Goal: Task Accomplishment & Management: Complete application form

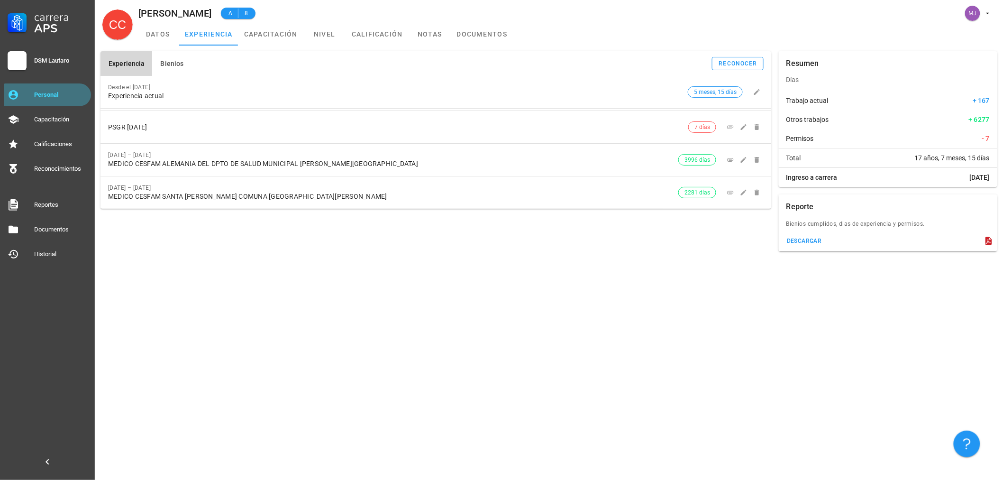
drag, startPoint x: 10, startPoint y: 106, endPoint x: 32, endPoint y: 93, distance: 25.3
click at [11, 106] on link "Personal" at bounding box center [47, 94] width 87 height 23
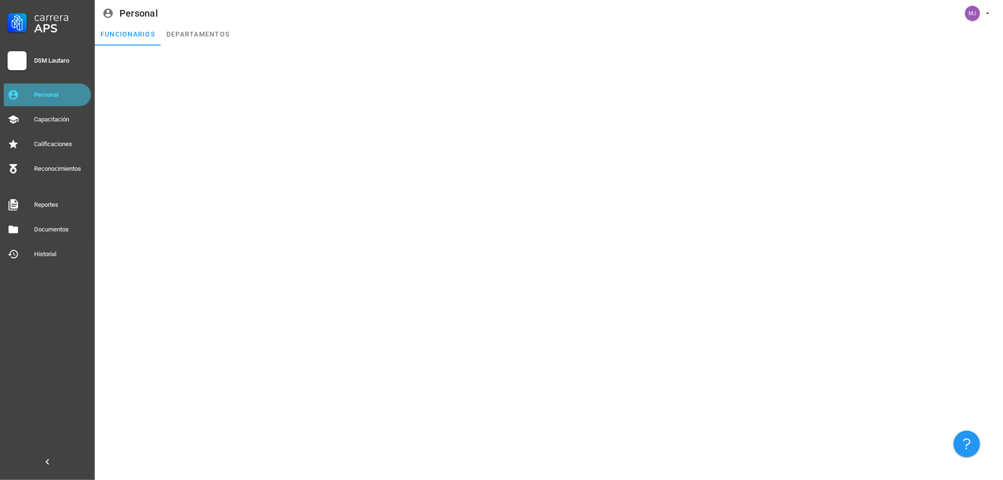
click at [41, 91] on div "Personal" at bounding box center [60, 95] width 53 height 8
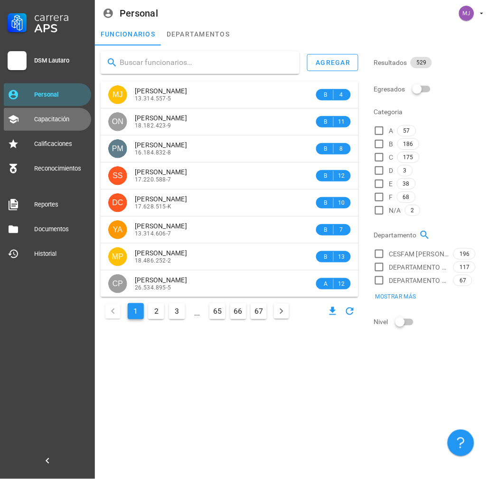
click at [50, 117] on div "Capacitación" at bounding box center [60, 120] width 53 height 8
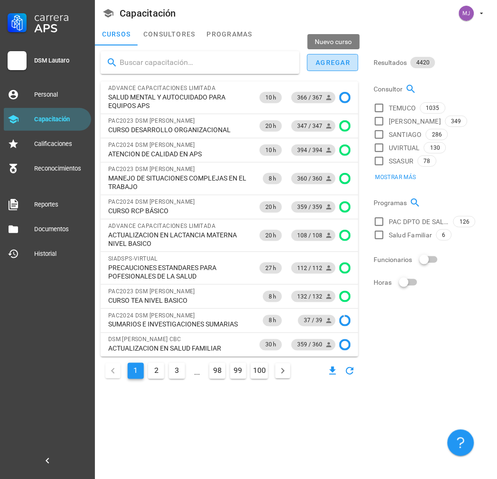
click at [348, 59] on div "agregar" at bounding box center [332, 63] width 35 height 8
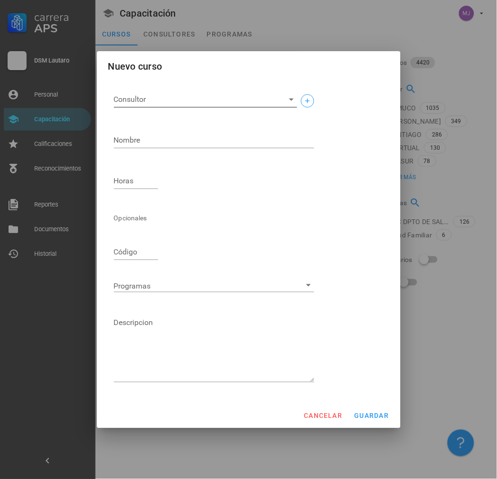
click at [144, 108] on div "Consultor" at bounding box center [205, 105] width 183 height 26
click at [145, 102] on input "Consultor" at bounding box center [198, 99] width 168 height 15
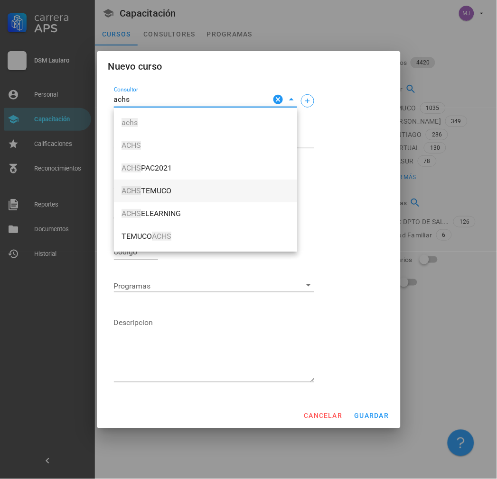
click at [169, 193] on span "ACHS TEMUCO" at bounding box center [205, 191] width 168 height 9
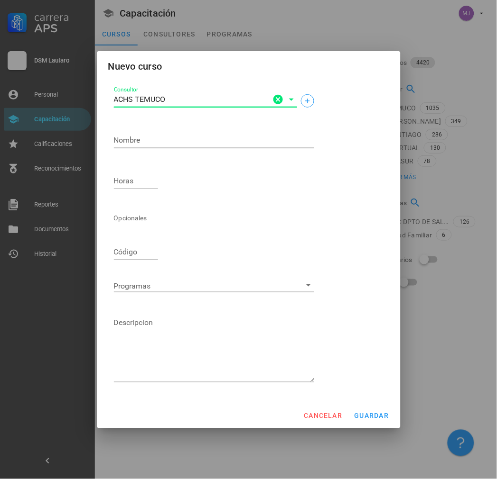
type input "ACHS TEMUCO"
click at [183, 140] on textarea "Nombre" at bounding box center [214, 140] width 200 height 15
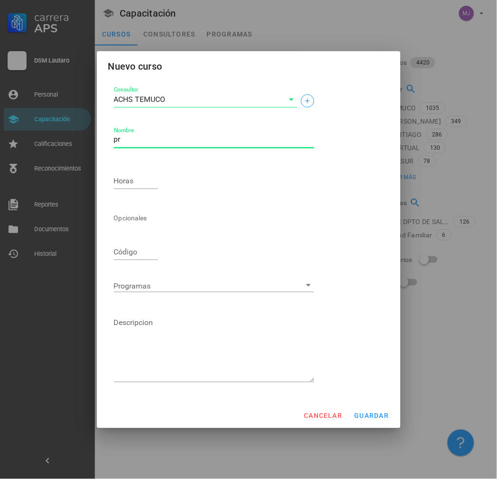
type textarea "p"
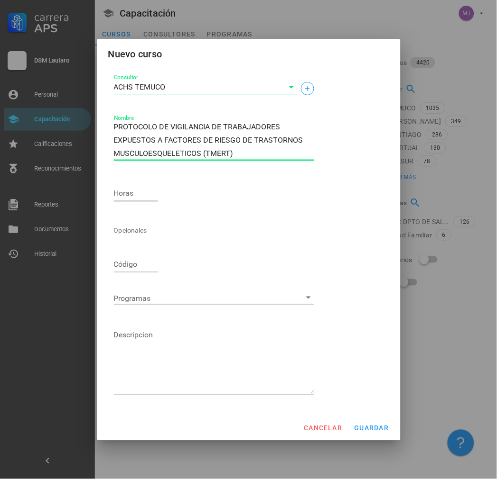
type textarea "PROTOCOLO DE VIGILANCIA DE TRABAJADORES EXPUESTOS A FACTORES DE RIESGO DE TRAST…"
click at [125, 181] on div "Horas" at bounding box center [136, 195] width 45 height 31
click at [125, 183] on div "Horas" at bounding box center [136, 195] width 45 height 31
drag, startPoint x: 133, startPoint y: 190, endPoint x: 137, endPoint y: 193, distance: 5.0
click at [134, 190] on input "Horas" at bounding box center [136, 193] width 45 height 15
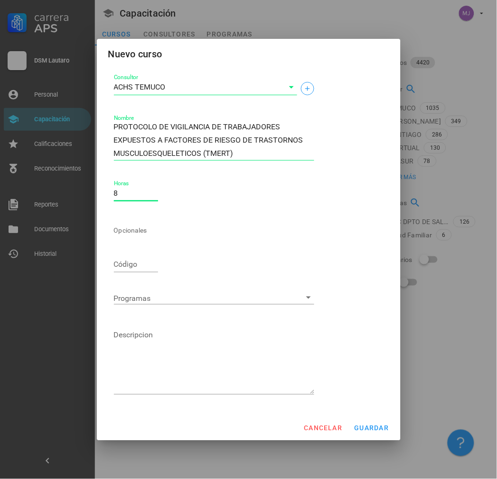
type input "8"
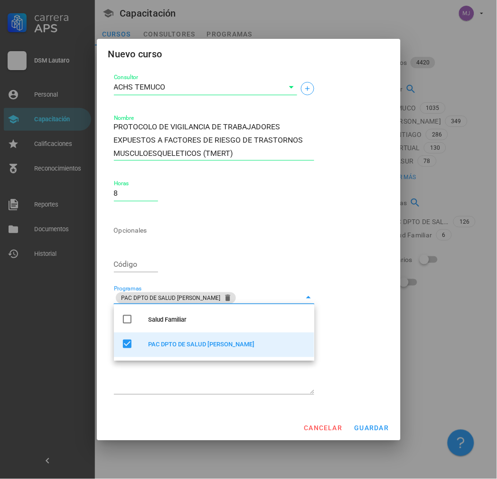
click at [296, 226] on div "Opcionales" at bounding box center [214, 230] width 200 height 23
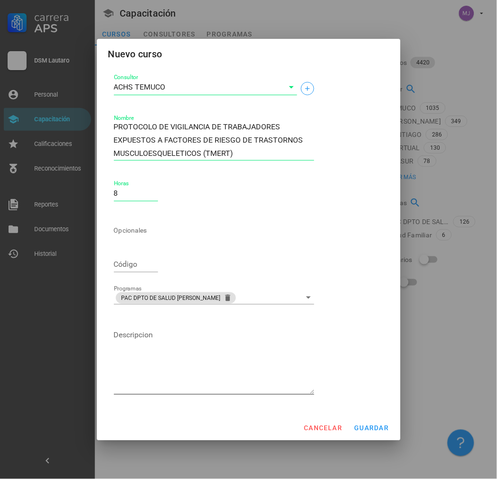
click at [205, 371] on textarea "Descripcion" at bounding box center [214, 361] width 200 height 66
click at [178, 387] on textarea "Descripcion" at bounding box center [214, 361] width 200 height 66
type textarea "p"
type textarea "PAC2025"
click at [374, 432] on button "guardar" at bounding box center [371, 428] width 43 height 17
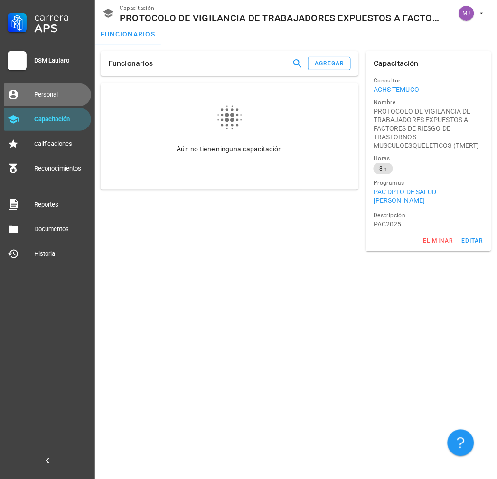
click at [55, 94] on div "Personal" at bounding box center [60, 95] width 53 height 8
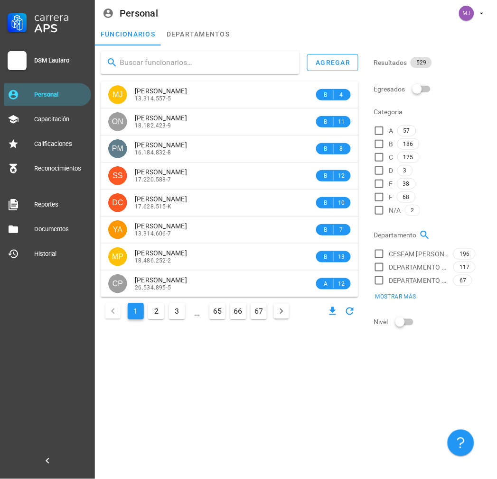
click at [174, 62] on input "text" at bounding box center [206, 62] width 172 height 15
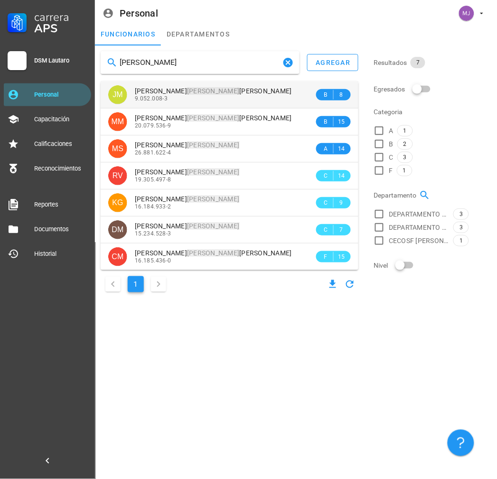
type input "MEDINA"
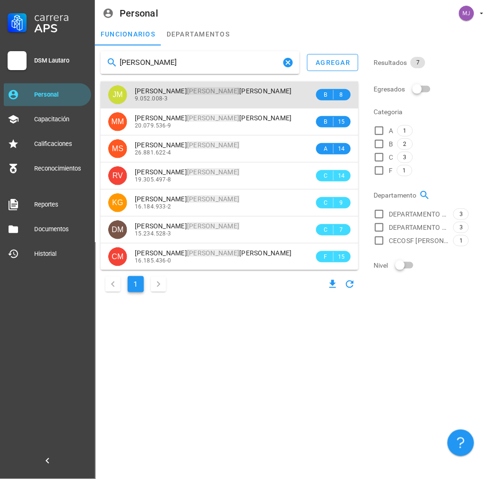
click at [209, 97] on div "9.052.008-3" at bounding box center [224, 98] width 179 height 7
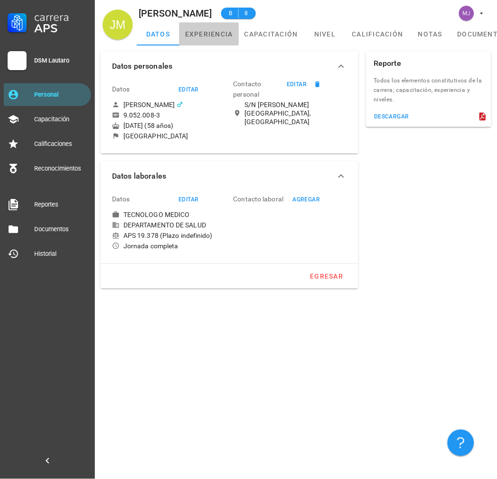
click at [212, 32] on link "experiencia" at bounding box center [208, 34] width 59 height 23
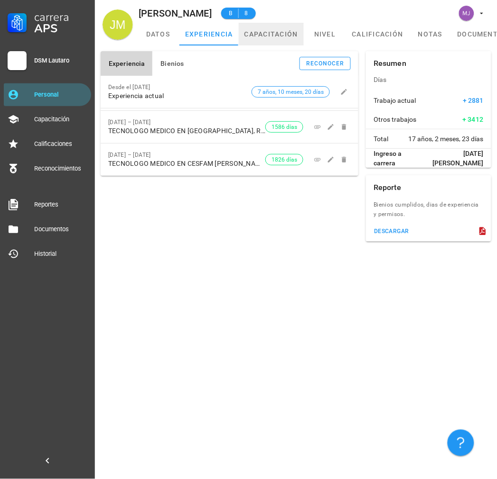
click at [268, 40] on link "capacitación" at bounding box center [271, 34] width 65 height 23
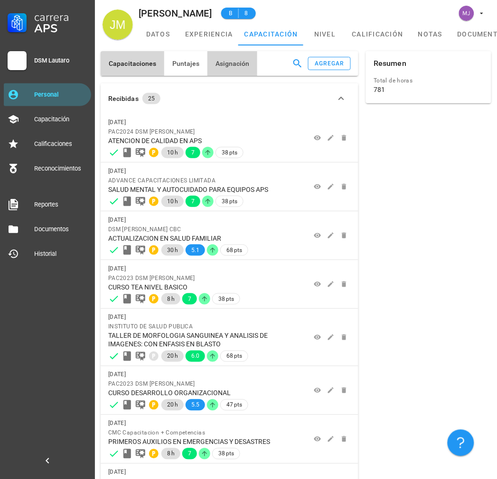
click at [228, 62] on span "Asignación" at bounding box center [232, 64] width 35 height 8
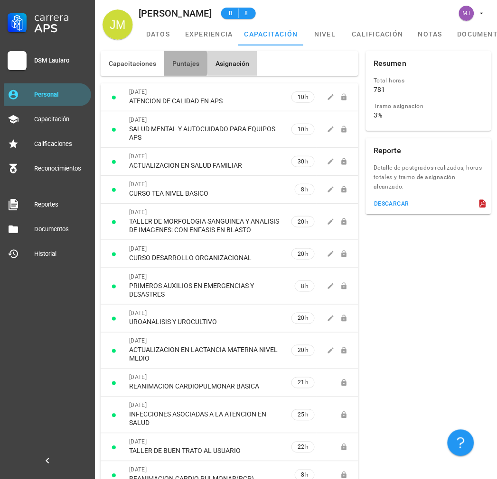
drag, startPoint x: 192, startPoint y: 63, endPoint x: 177, endPoint y: 63, distance: 14.2
click at [192, 63] on span "Puntajes" at bounding box center [186, 64] width 28 height 8
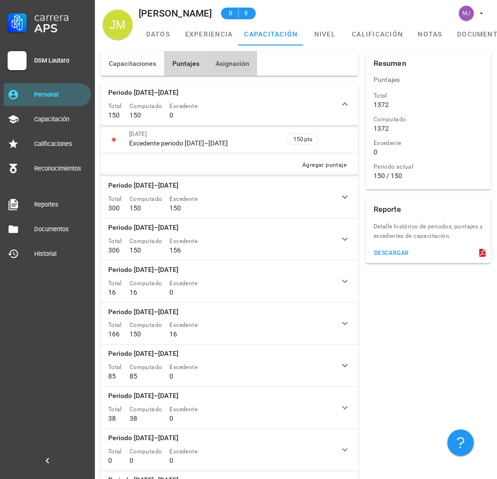
click at [225, 54] on button "Asignación" at bounding box center [232, 63] width 50 height 25
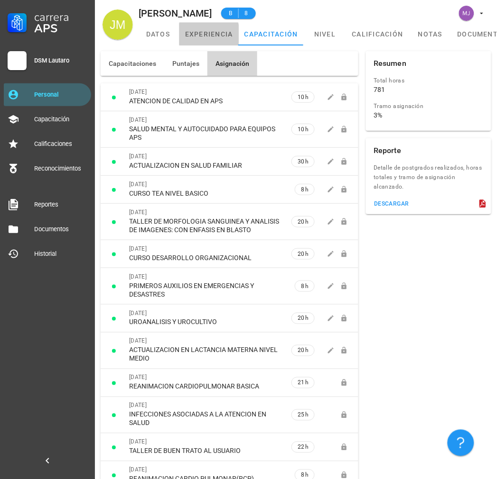
click at [201, 27] on link "experiencia" at bounding box center [208, 34] width 59 height 23
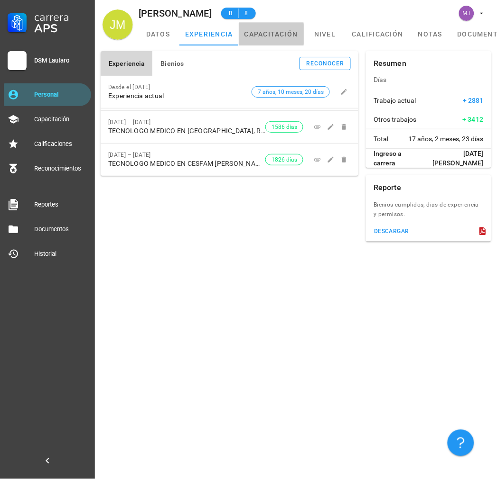
click at [271, 30] on link "capacitación" at bounding box center [271, 34] width 65 height 23
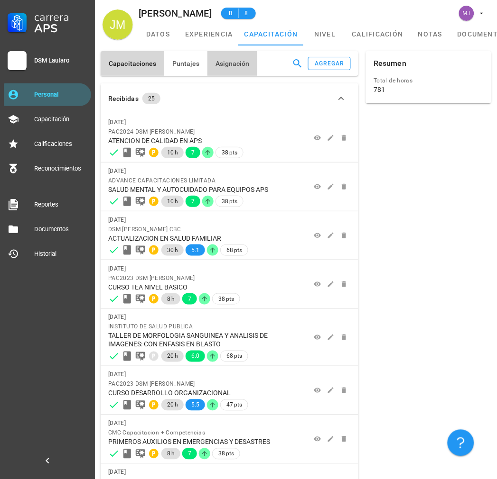
click at [226, 55] on button "Asignación" at bounding box center [232, 63] width 50 height 25
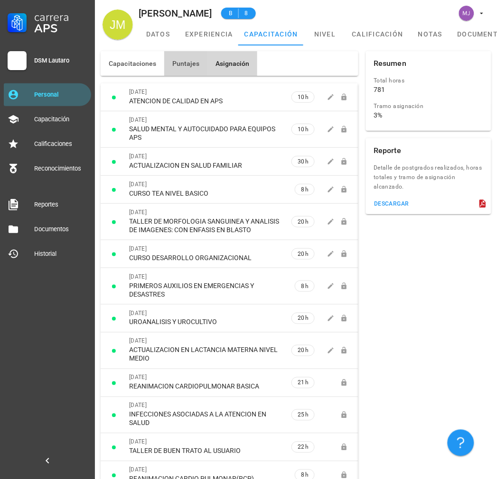
click at [203, 59] on button "Puntajes" at bounding box center [185, 63] width 43 height 25
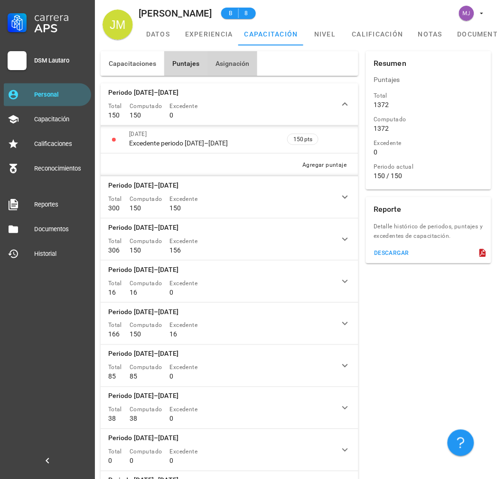
click at [223, 68] on button "Asignación" at bounding box center [232, 63] width 50 height 25
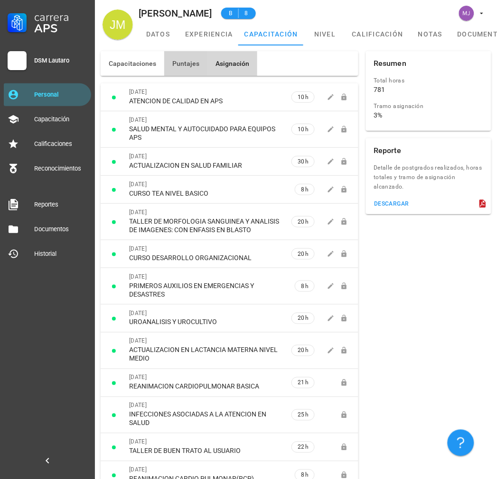
click at [173, 63] on span "Puntajes" at bounding box center [186, 64] width 28 height 8
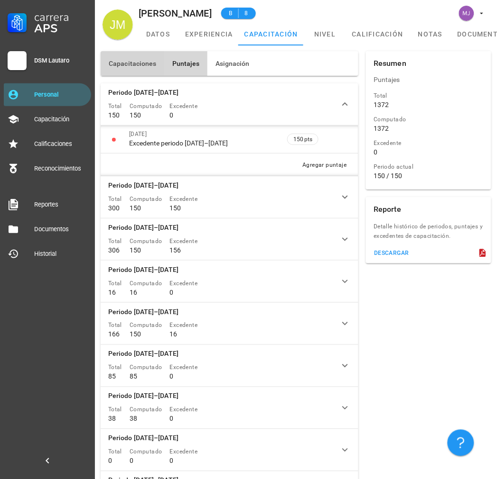
click at [119, 58] on button "Capacitaciones" at bounding box center [133, 63] width 64 height 25
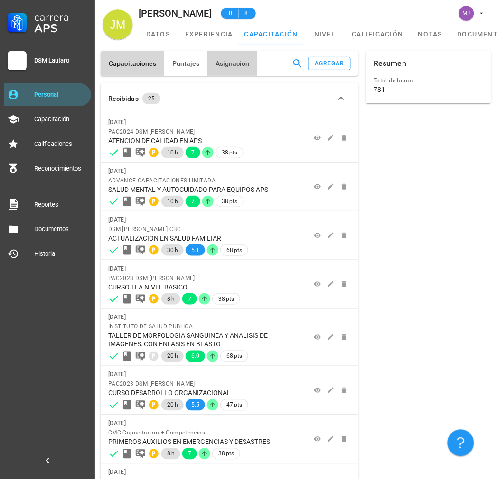
click at [228, 60] on span "Asignación" at bounding box center [232, 64] width 35 height 8
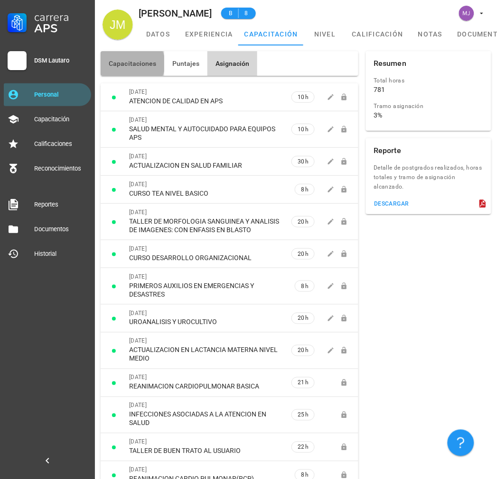
click at [144, 68] on button "Capacitaciones" at bounding box center [133, 63] width 64 height 25
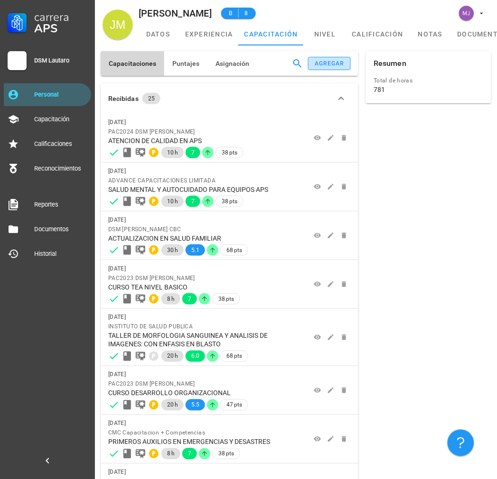
click at [324, 68] on button "agregar" at bounding box center [329, 63] width 43 height 13
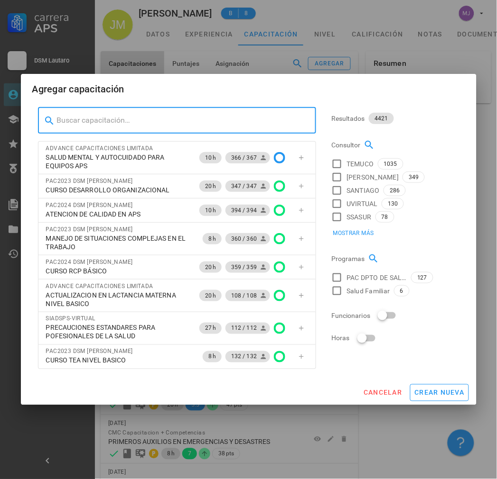
click at [108, 120] on input "text" at bounding box center [183, 120] width 252 height 15
paste input "Protocolo de vigilancia de trabajadores expuestos a factores"
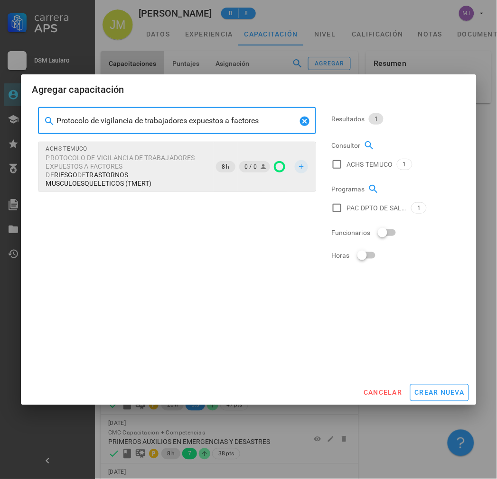
type input "Protocolo de vigilancia de trabajadores expuestos a factores"
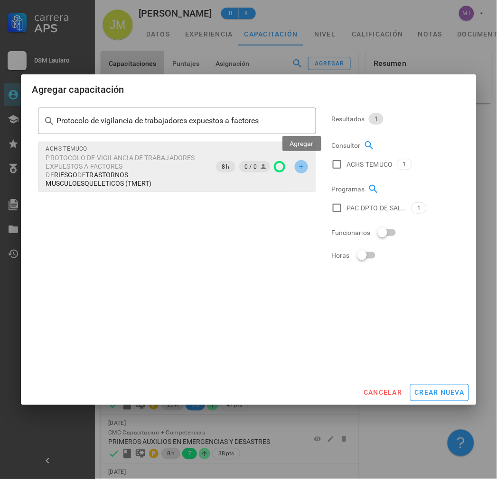
click at [296, 165] on span "button" at bounding box center [300, 167] width 13 height 8
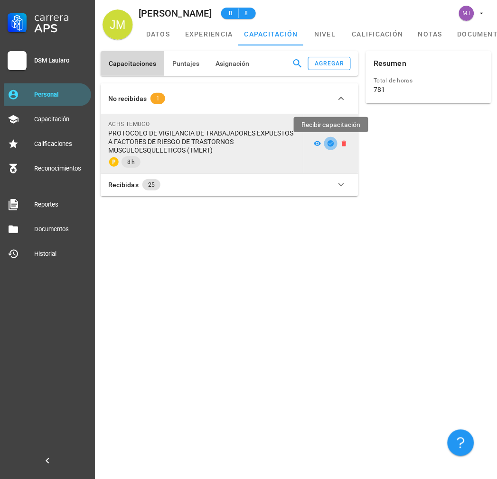
click at [330, 141] on icon "button" at bounding box center [331, 143] width 6 height 6
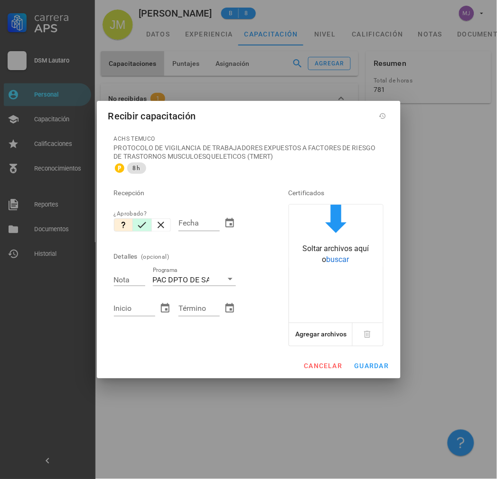
click at [138, 227] on icon "button" at bounding box center [141, 225] width 11 height 11
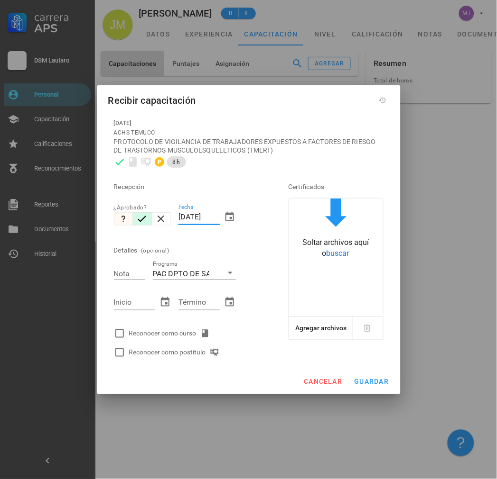
drag, startPoint x: 217, startPoint y: 215, endPoint x: 127, endPoint y: 216, distance: 89.6
click at [127, 216] on div "Recepción ¿Aprobado? Fecha 23/08/2025 Detalles (opcional) Nota Programa PAC DPT…" at bounding box center [188, 267] width 156 height 191
type input "[DATE]"
type input "7"
type input "[DATE]"
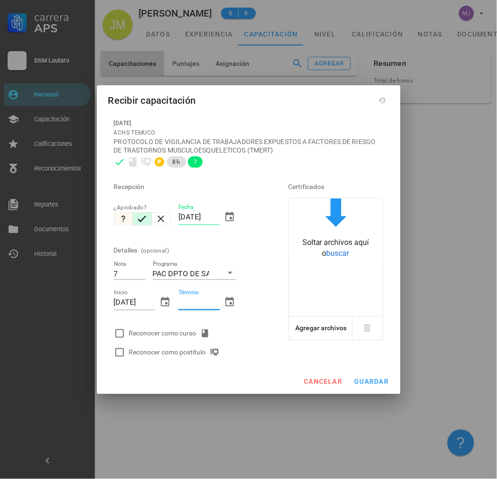
paste input "11032025"
type input "[DATE]"
click at [160, 336] on div "Reconocer como curso" at bounding box center [171, 333] width 84 height 11
checkbox input "true"
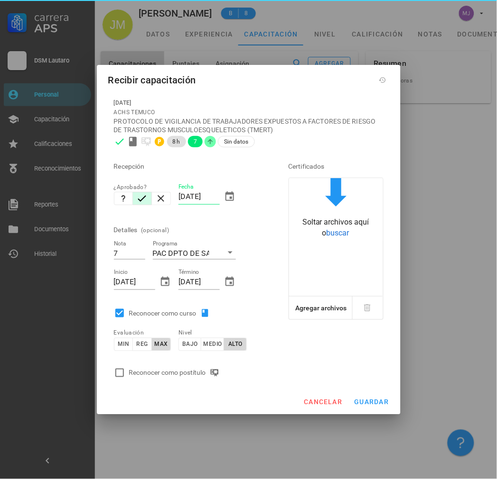
click at [161, 366] on div "Reconocer como postítulo" at bounding box center [188, 373] width 156 height 19
click at [163, 376] on div "Reconocer como postítulo" at bounding box center [176, 373] width 94 height 11
checkbox input "true"
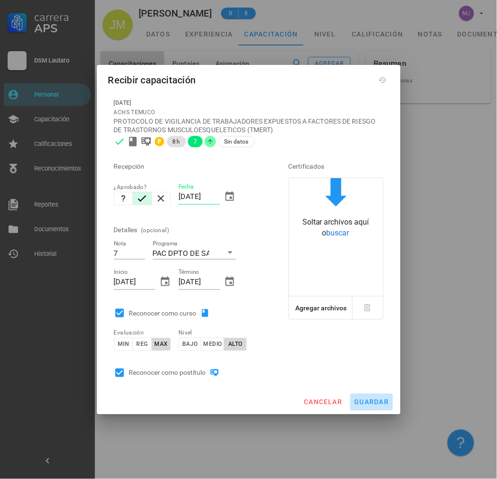
click at [370, 397] on button "guardar" at bounding box center [371, 402] width 43 height 17
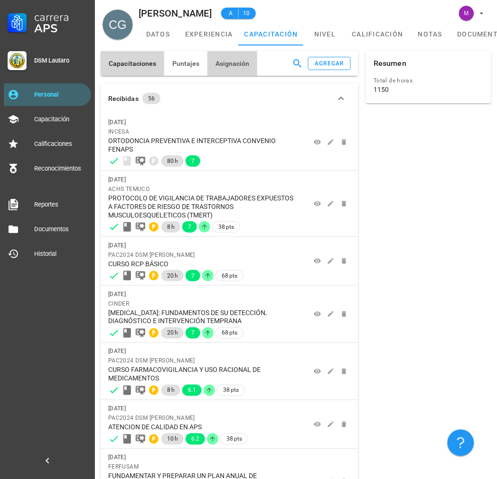
click at [235, 63] on span "Asignación" at bounding box center [232, 64] width 35 height 8
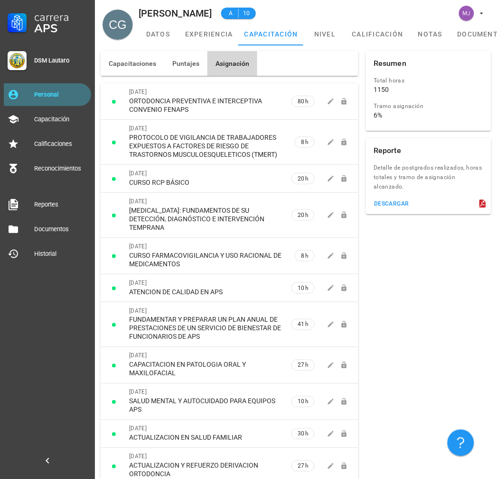
click at [54, 100] on div "Personal" at bounding box center [60, 94] width 53 height 15
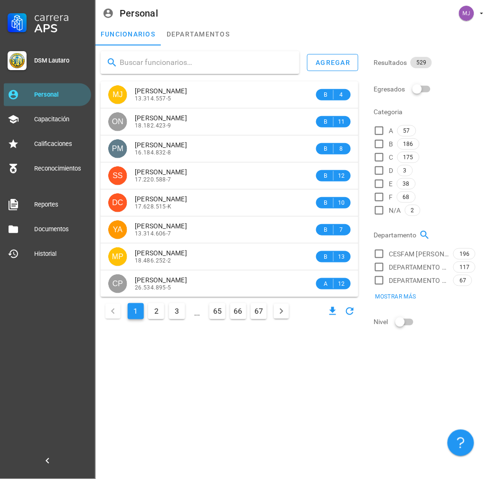
click at [133, 62] on input "text" at bounding box center [206, 62] width 172 height 15
type input "GAMINAO"
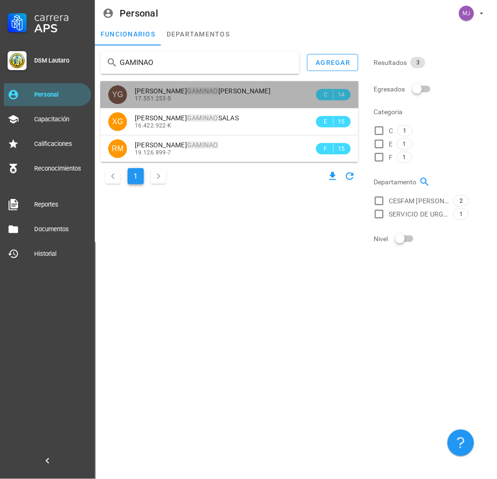
click at [212, 97] on div "17.551.253-5" at bounding box center [224, 98] width 179 height 7
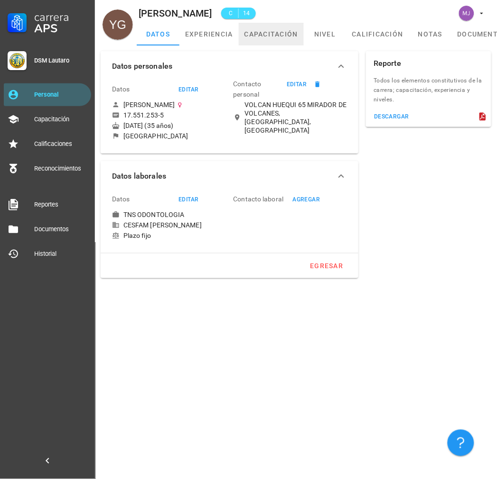
click at [274, 34] on link "capacitación" at bounding box center [271, 34] width 65 height 23
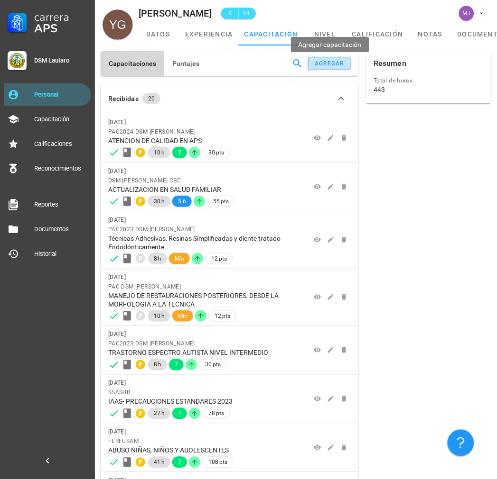
click at [339, 66] on div "agregar" at bounding box center [329, 63] width 30 height 7
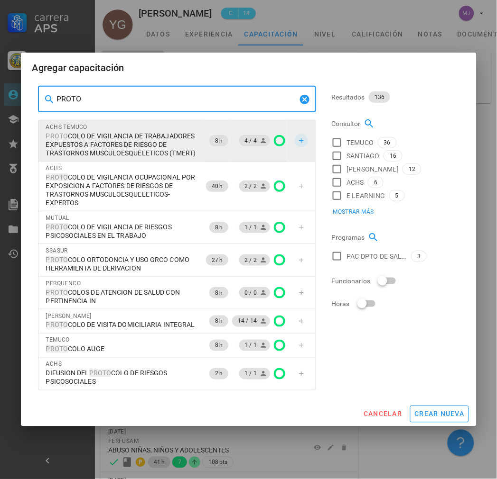
type input "PROTO"
click at [305, 139] on icon "button" at bounding box center [301, 141] width 8 height 8
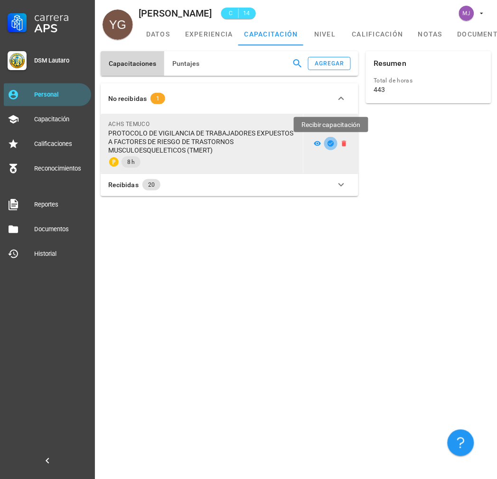
click at [333, 143] on icon "button" at bounding box center [331, 143] width 6 height 6
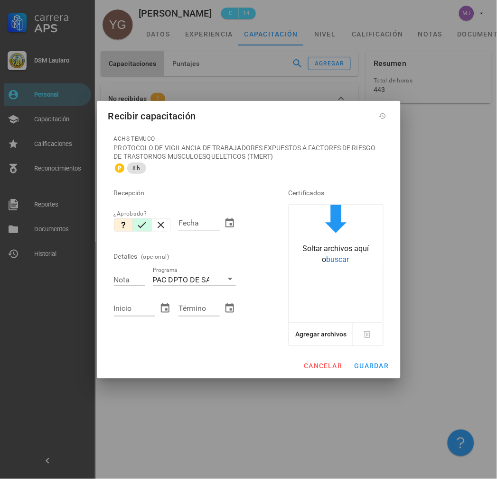
click at [148, 229] on button "button" at bounding box center [142, 225] width 19 height 13
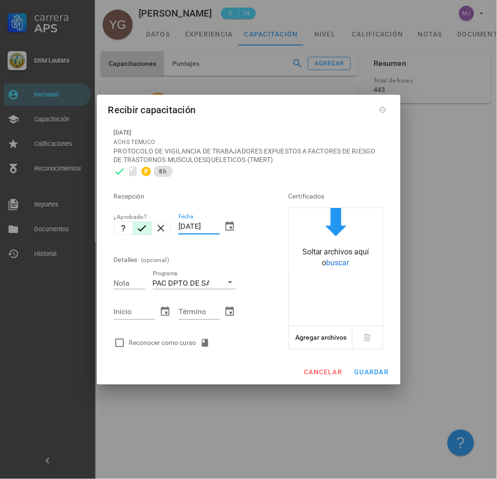
drag, startPoint x: 217, startPoint y: 227, endPoint x: 3, endPoint y: 254, distance: 215.2
click at [3, 253] on div "Carrera APS DSM [PERSON_NAME] Personal Capacitación Calificaciones Reconocimien…" at bounding box center [248, 239] width 497 height 479
paste input "1103"
type input "[DATE]"
type input "7"
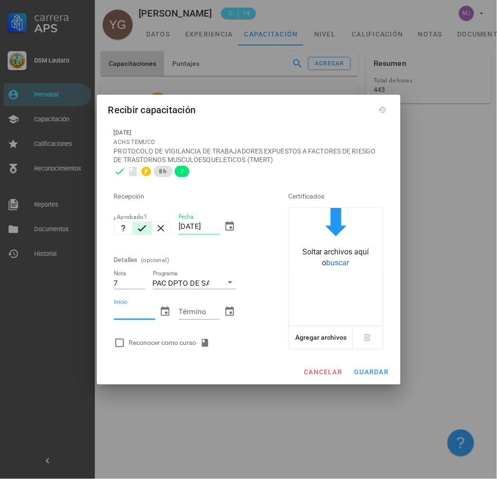
paste input "11032025"
type input "[DATE]"
paste input "11032025"
type input "[DATE]"
click at [156, 345] on div "Reconocer como curso" at bounding box center [171, 343] width 84 height 11
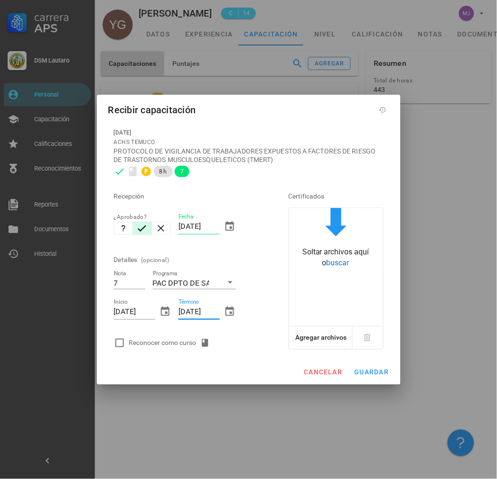
checkbox input "true"
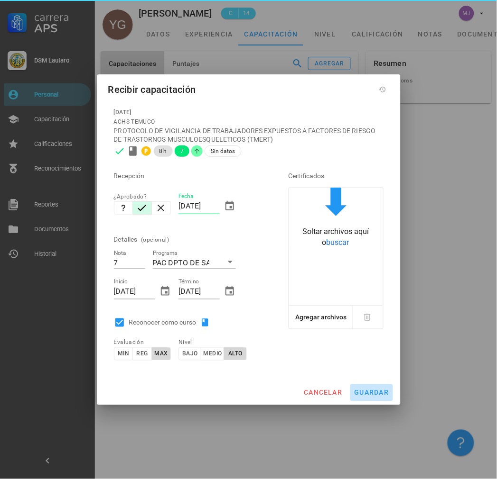
click at [378, 390] on span "guardar" at bounding box center [371, 393] width 35 height 8
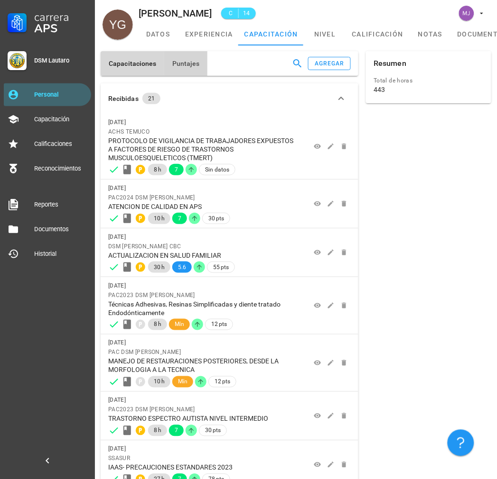
click at [188, 54] on button "Puntajes" at bounding box center [185, 63] width 43 height 25
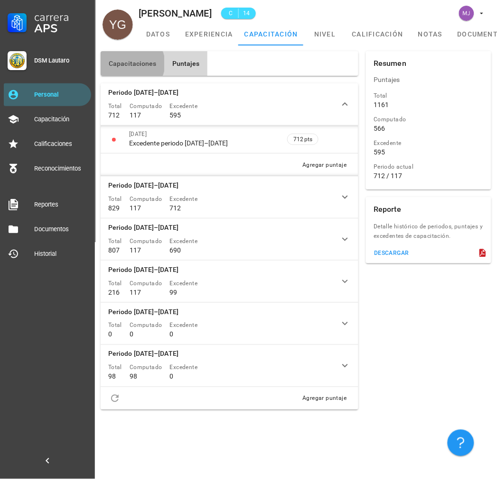
click at [138, 58] on button "Capacitaciones" at bounding box center [133, 63] width 64 height 25
